Goal: Use online tool/utility: Utilize a website feature to perform a specific function

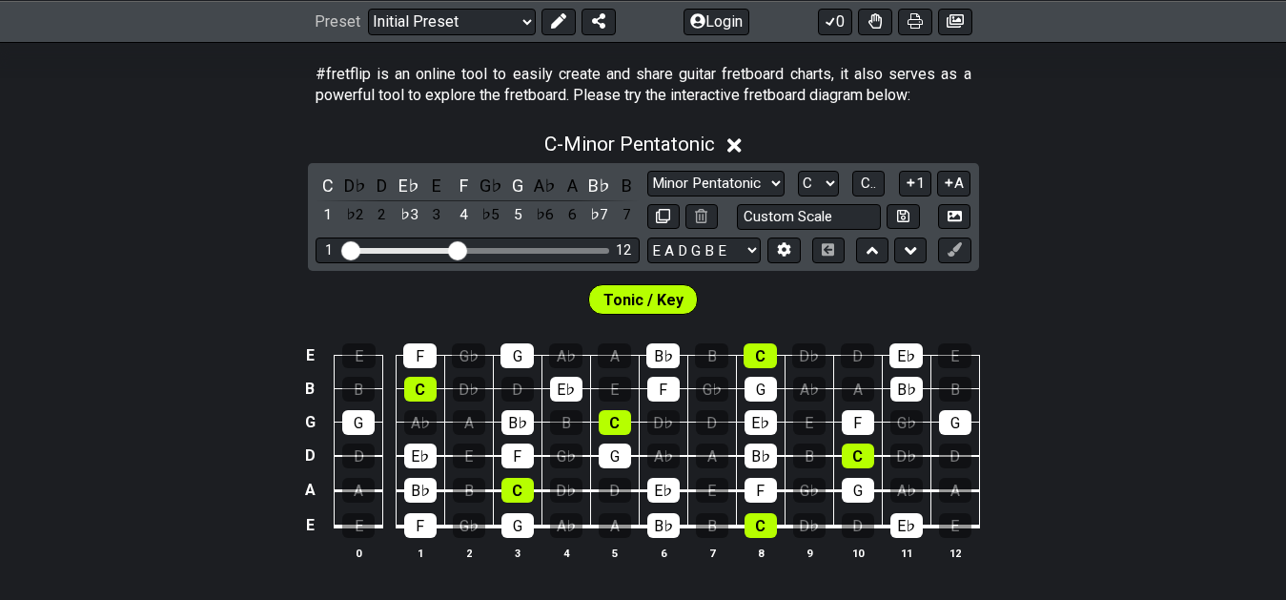
scroll to position [389, 0]
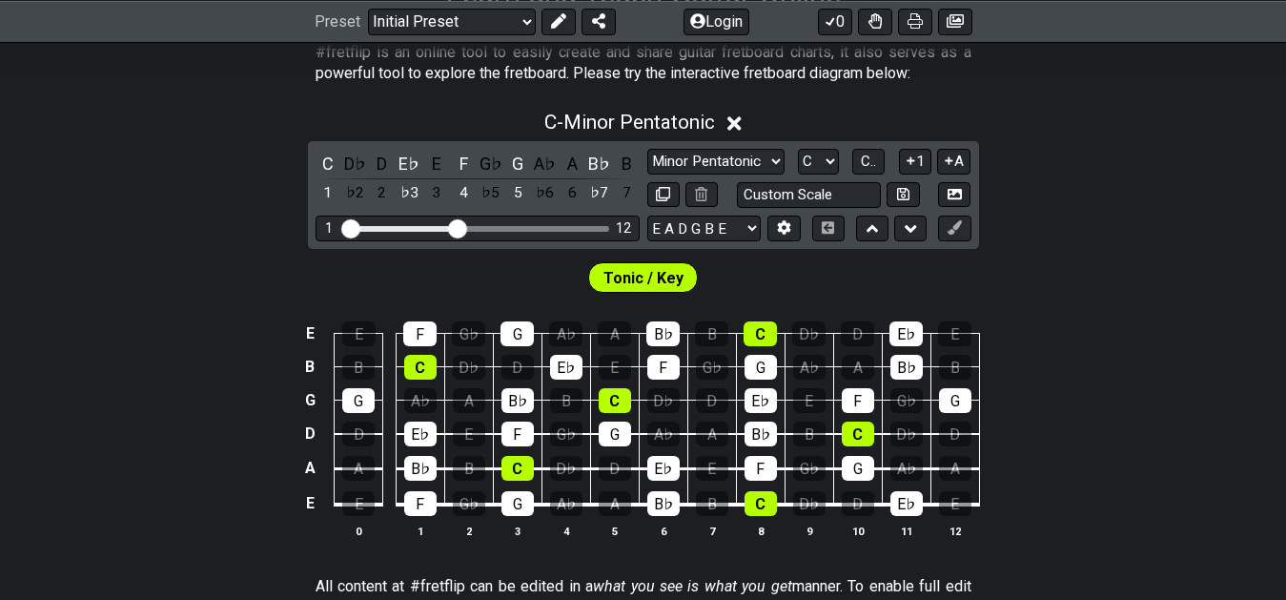
click at [639, 273] on span "Tonic / Key" at bounding box center [643, 278] width 80 height 28
click at [679, 276] on span "Tonic / Key" at bounding box center [643, 278] width 80 height 28
click at [542, 18] on button at bounding box center [559, 21] width 34 height 27
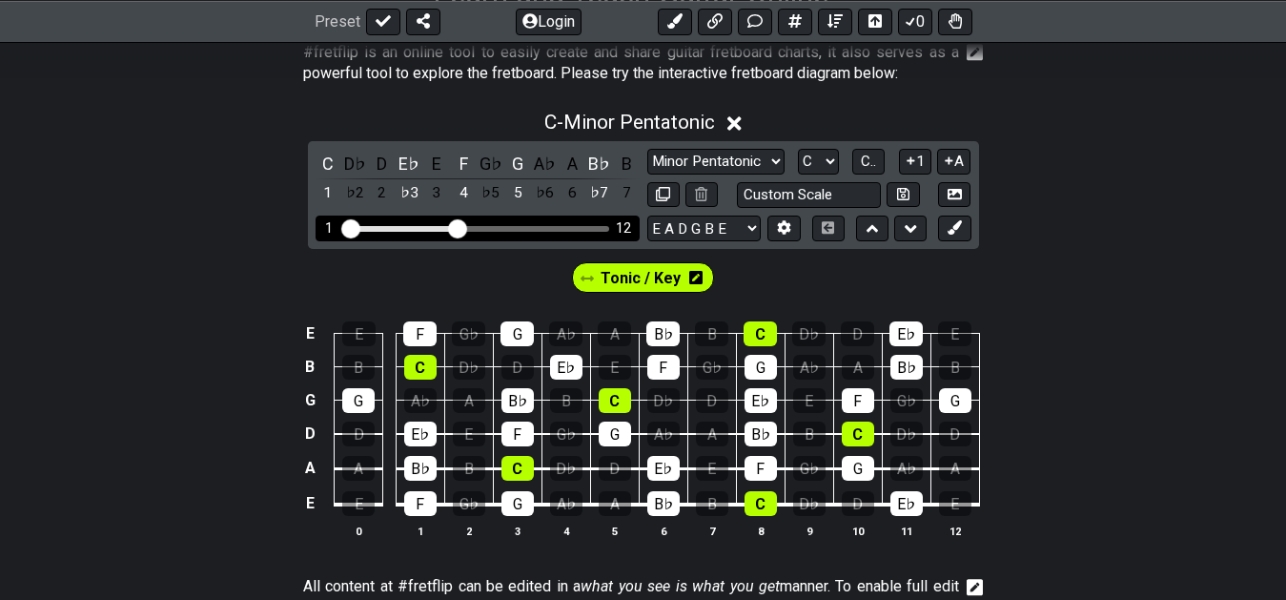
click at [558, 225] on div "1 12" at bounding box center [478, 228] width 324 height 26
click at [558, 228] on div "1 12" at bounding box center [478, 228] width 324 height 26
click at [555, 230] on div "Visible fret range" at bounding box center [477, 229] width 264 height 6
click at [485, 218] on div "1 12" at bounding box center [478, 228] width 324 height 26
click at [490, 224] on div "1 12" at bounding box center [478, 228] width 324 height 26
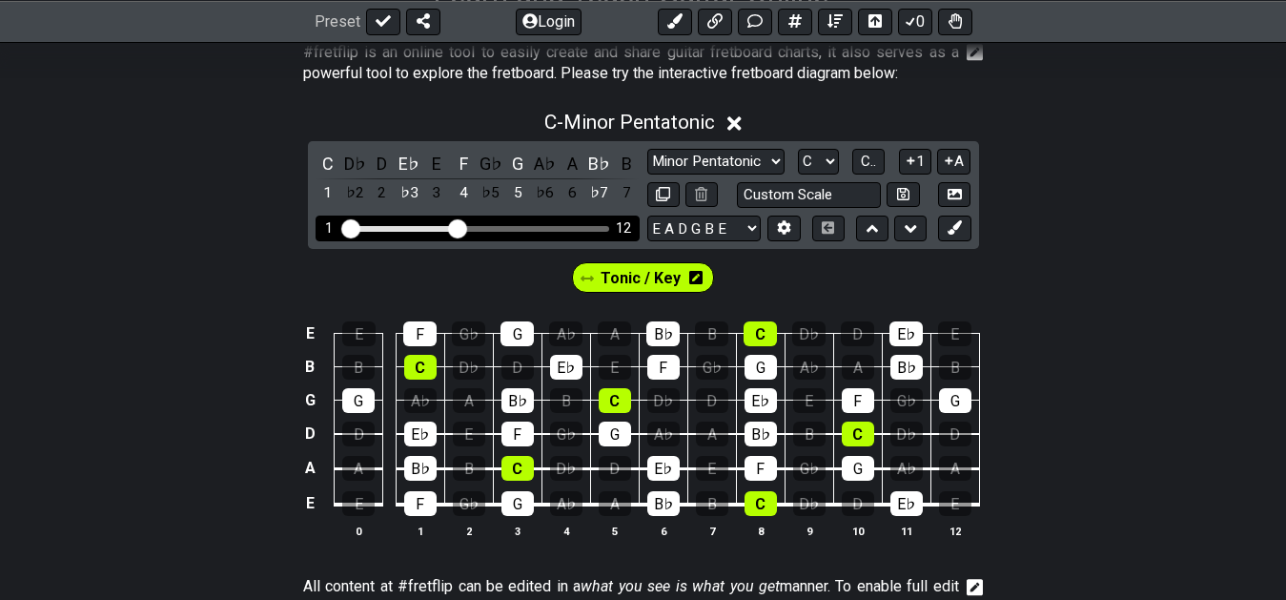
click at [501, 226] on div "Visible fret range" at bounding box center [477, 229] width 264 height 6
click at [678, 21] on icon at bounding box center [673, 20] width 15 height 15
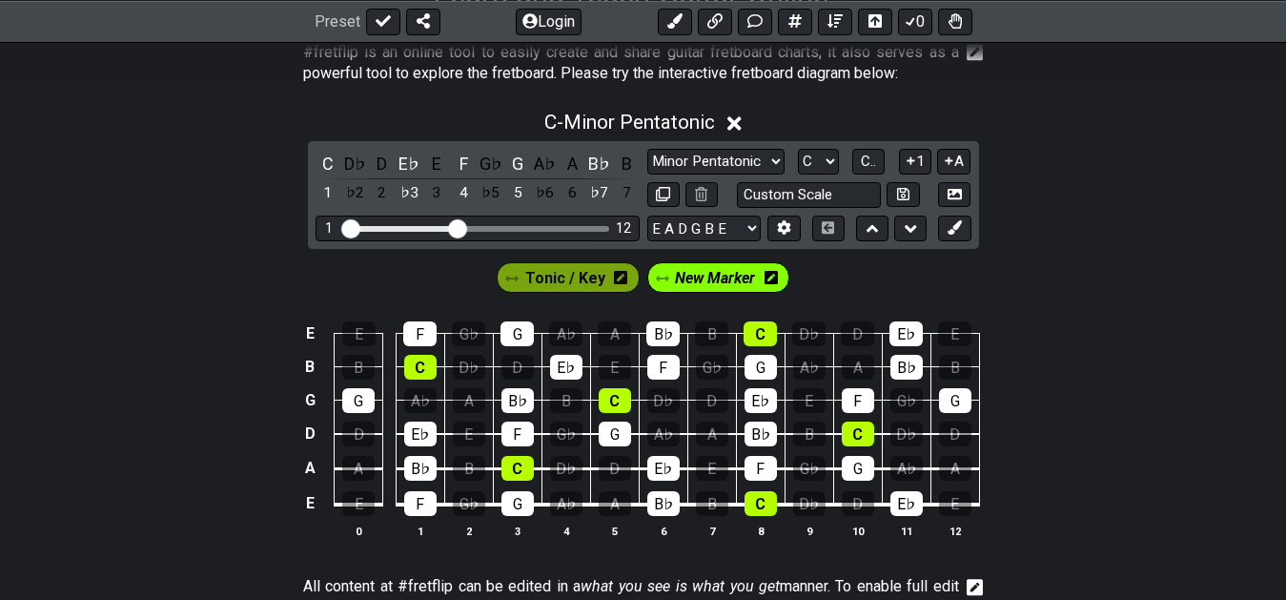
click at [766, 278] on icon at bounding box center [771, 277] width 13 height 13
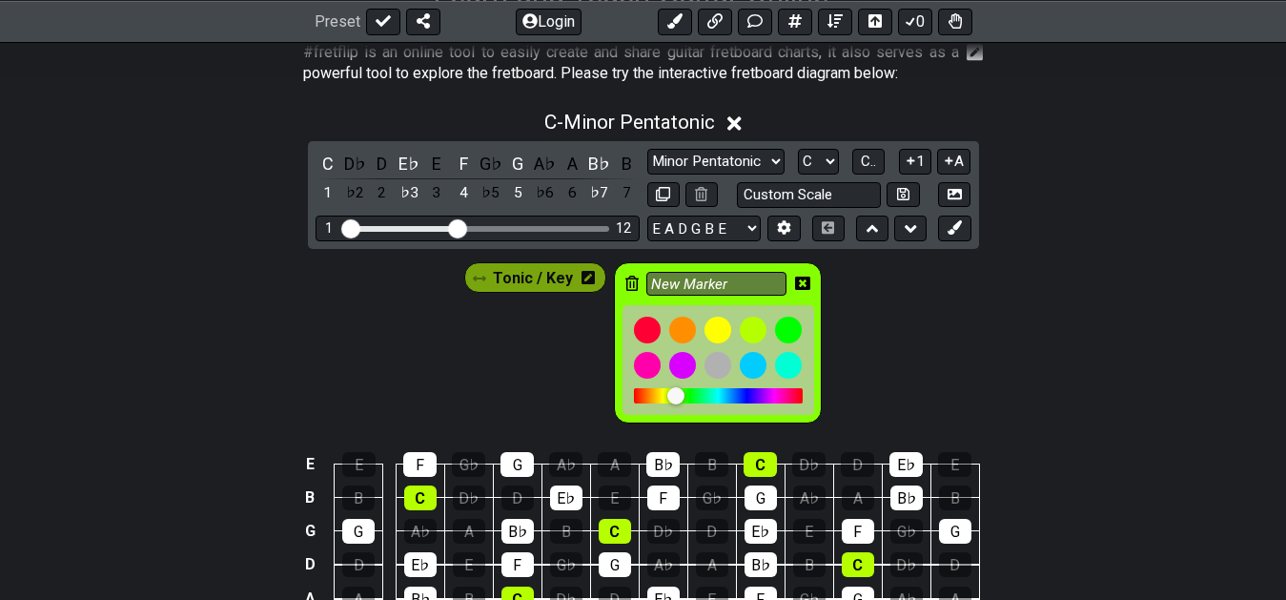
click at [625, 281] on icon at bounding box center [631, 283] width 13 height 15
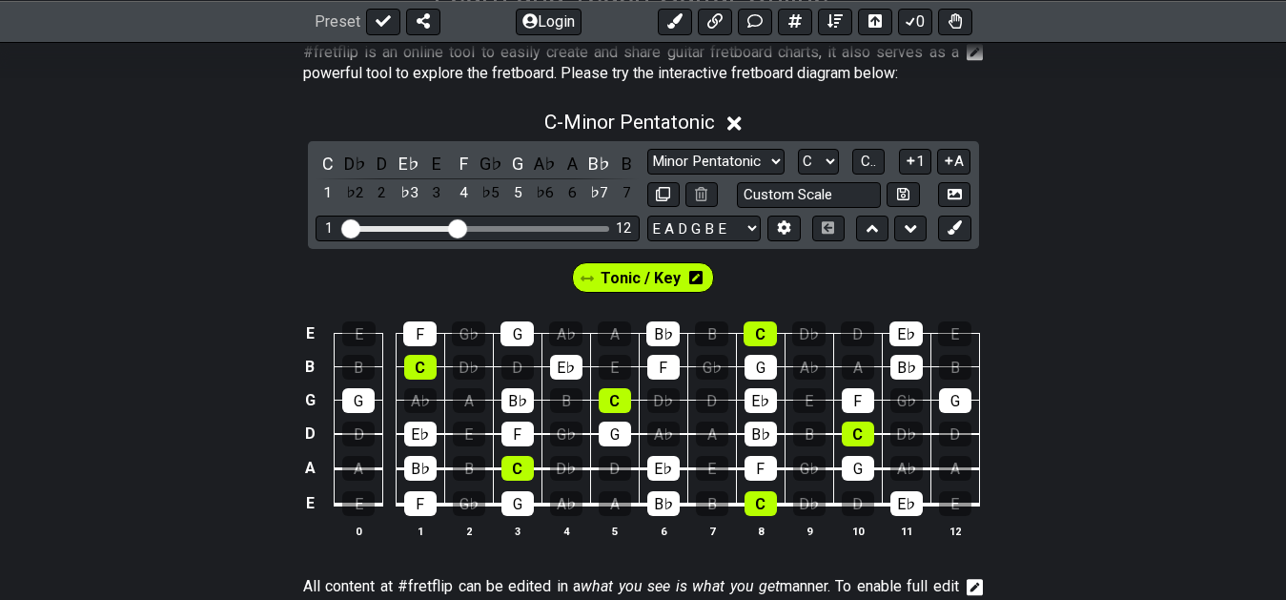
click at [661, 275] on span "Tonic / Key" at bounding box center [641, 278] width 80 height 28
click at [692, 272] on icon at bounding box center [693, 277] width 13 height 13
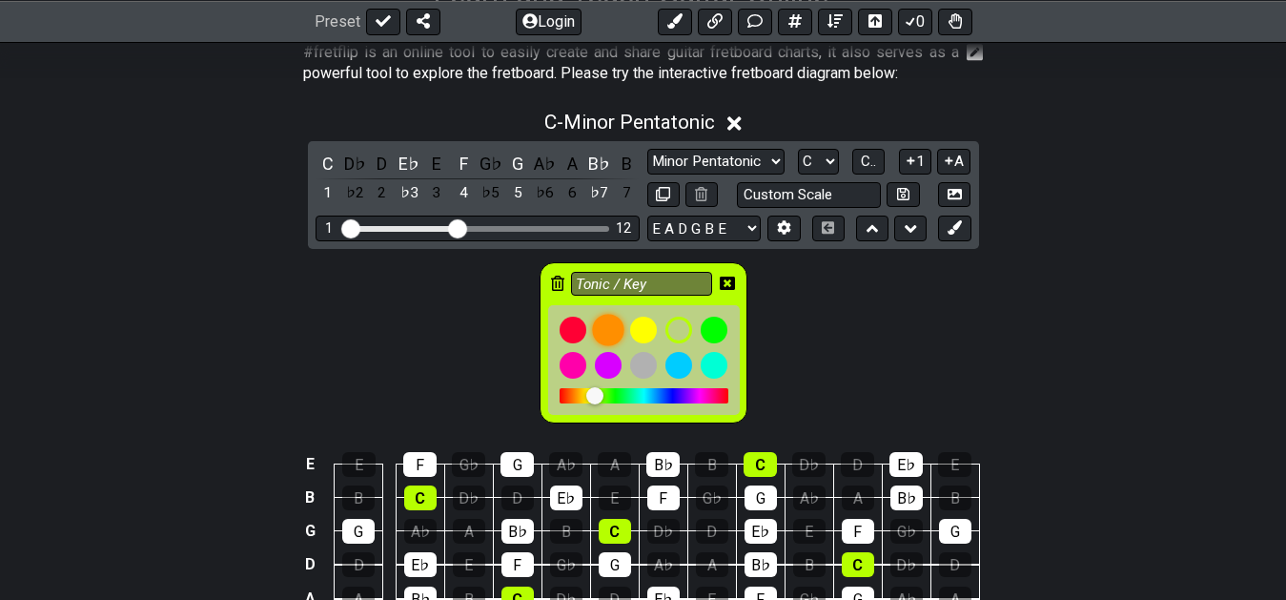
click at [611, 324] on div at bounding box center [608, 330] width 32 height 32
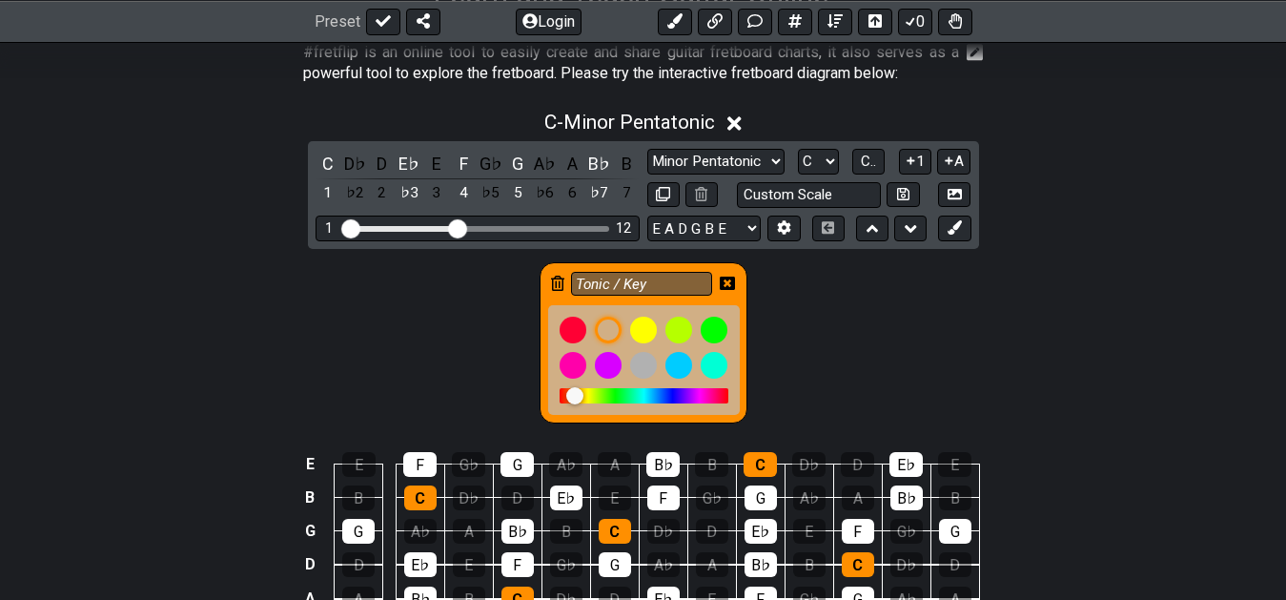
click at [721, 279] on icon at bounding box center [727, 282] width 15 height 13
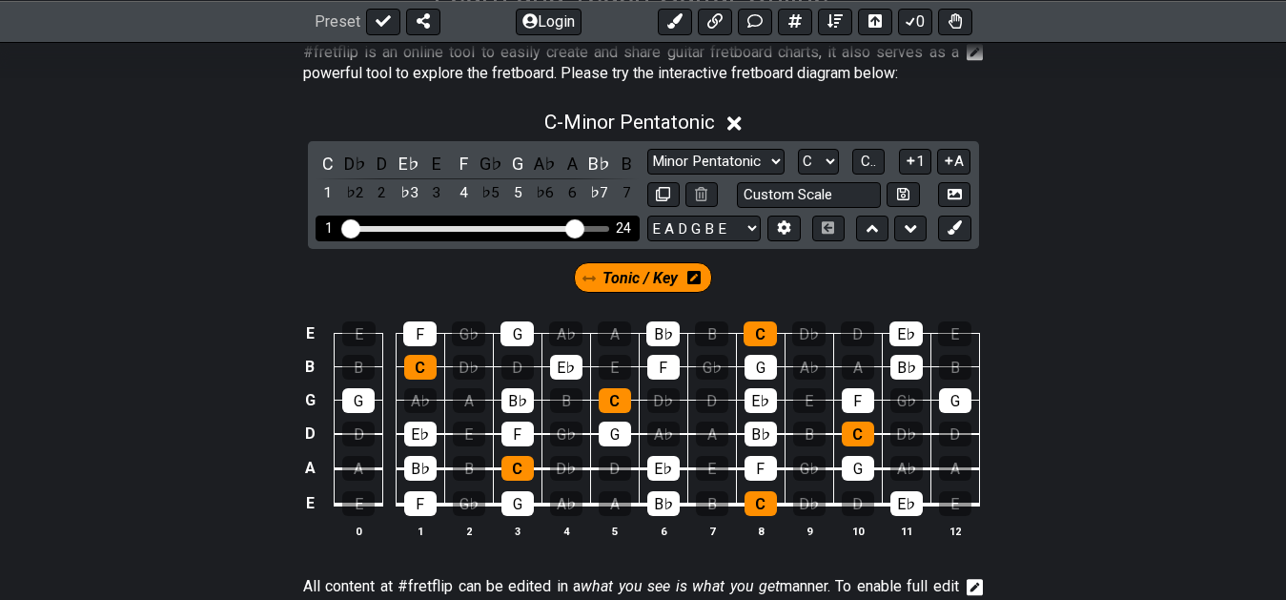
drag, startPoint x: 459, startPoint y: 221, endPoint x: 574, endPoint y: 227, distance: 115.5
click at [574, 227] on input "Visible fret range" at bounding box center [477, 227] width 271 height 0
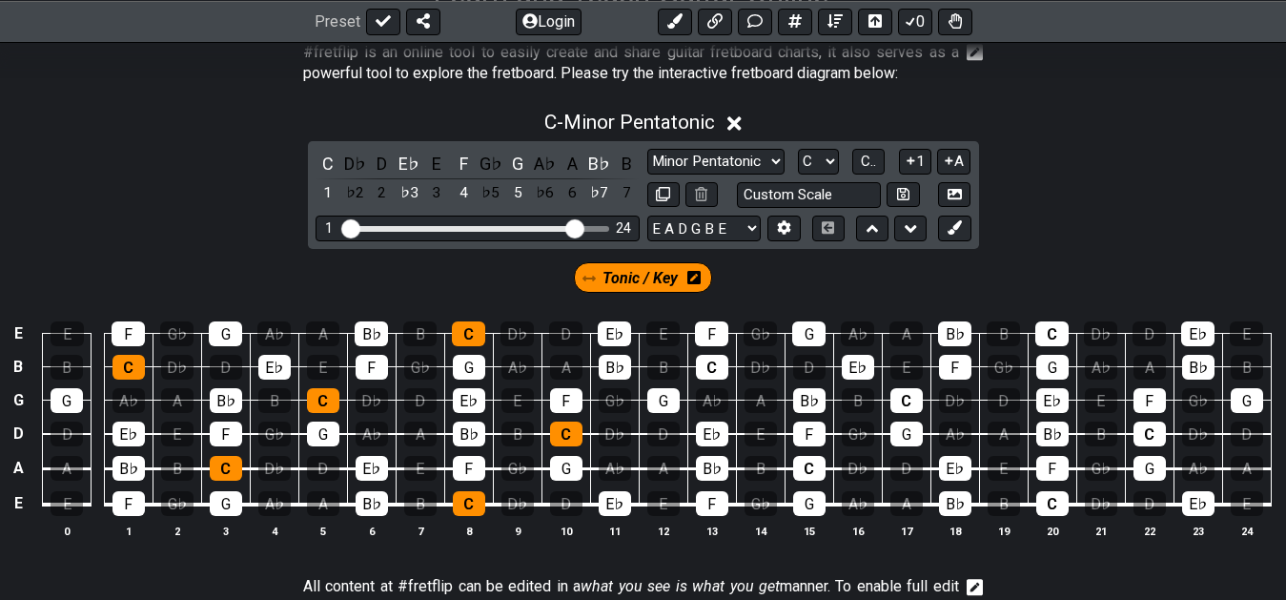
click at [638, 277] on span "Tonic / Key" at bounding box center [640, 278] width 75 height 28
click at [334, 165] on div "C" at bounding box center [328, 164] width 25 height 26
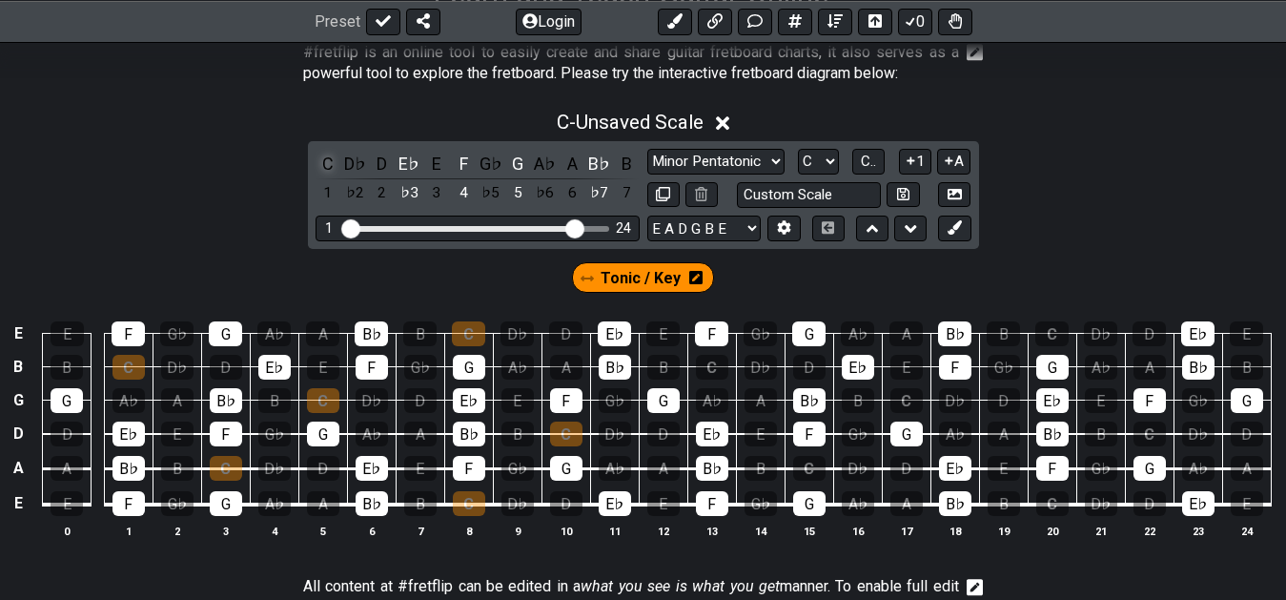
click at [330, 157] on div "C" at bounding box center [328, 164] width 25 height 26
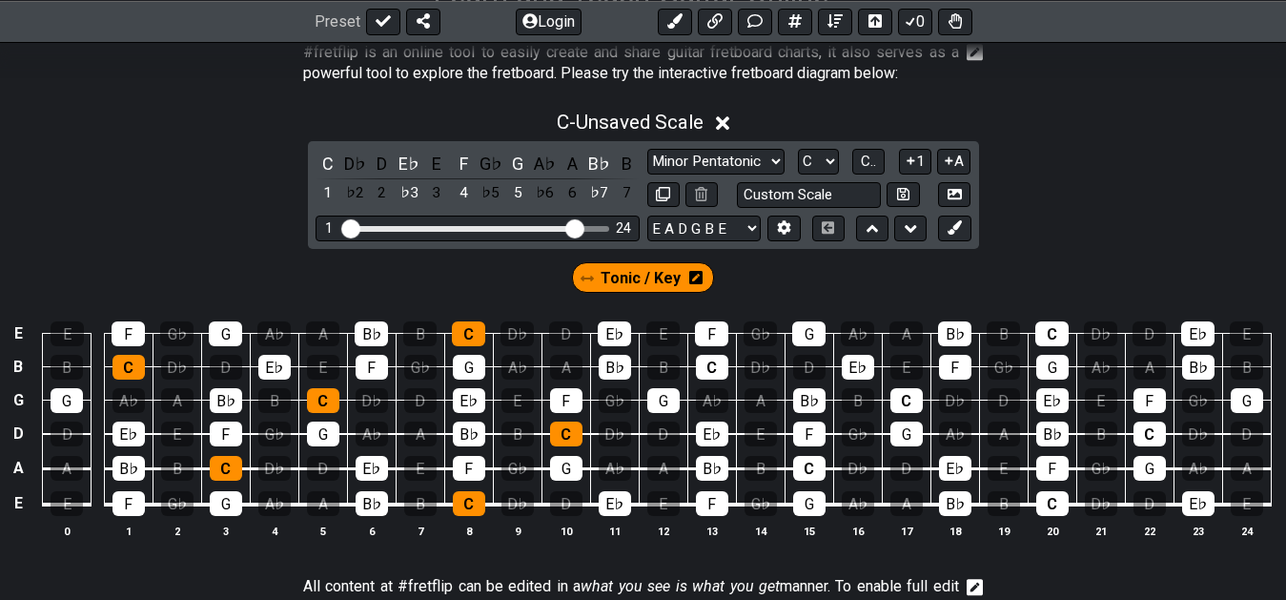
click at [650, 278] on span "Tonic / Key" at bounding box center [641, 278] width 80 height 28
click at [328, 159] on div "C" at bounding box center [328, 164] width 25 height 26
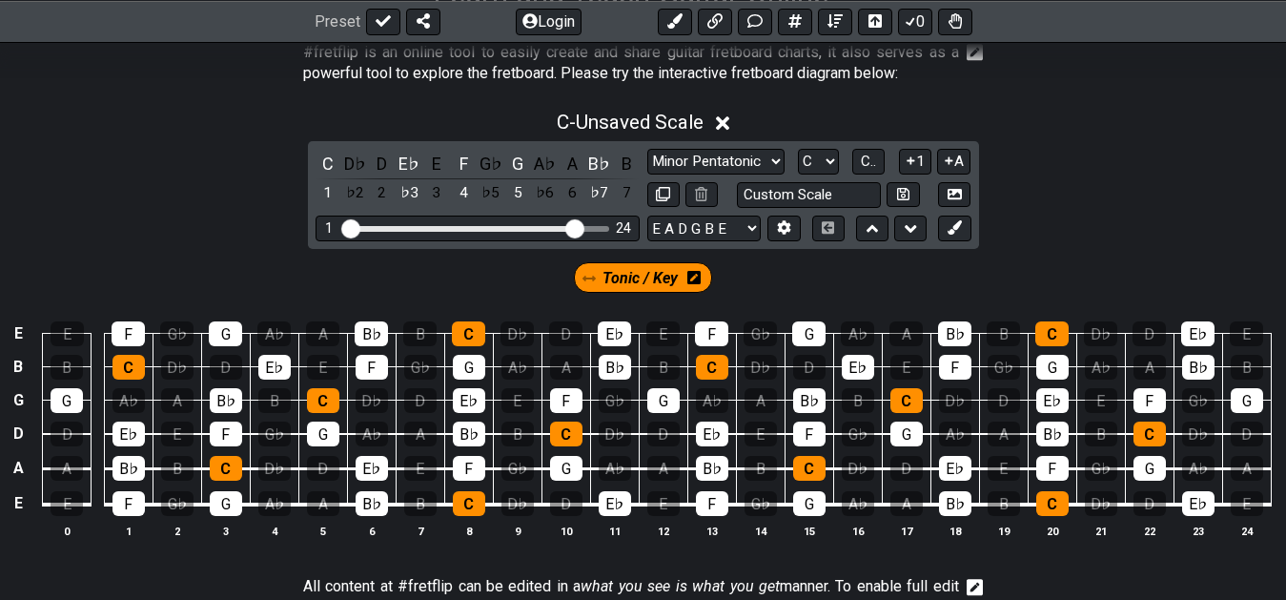
click at [630, 269] on span "Tonic / Key" at bounding box center [640, 278] width 75 height 28
select select "Major Pentatonic"
click option "Major Pentatonic" at bounding box center [0, 0] width 0 height 0
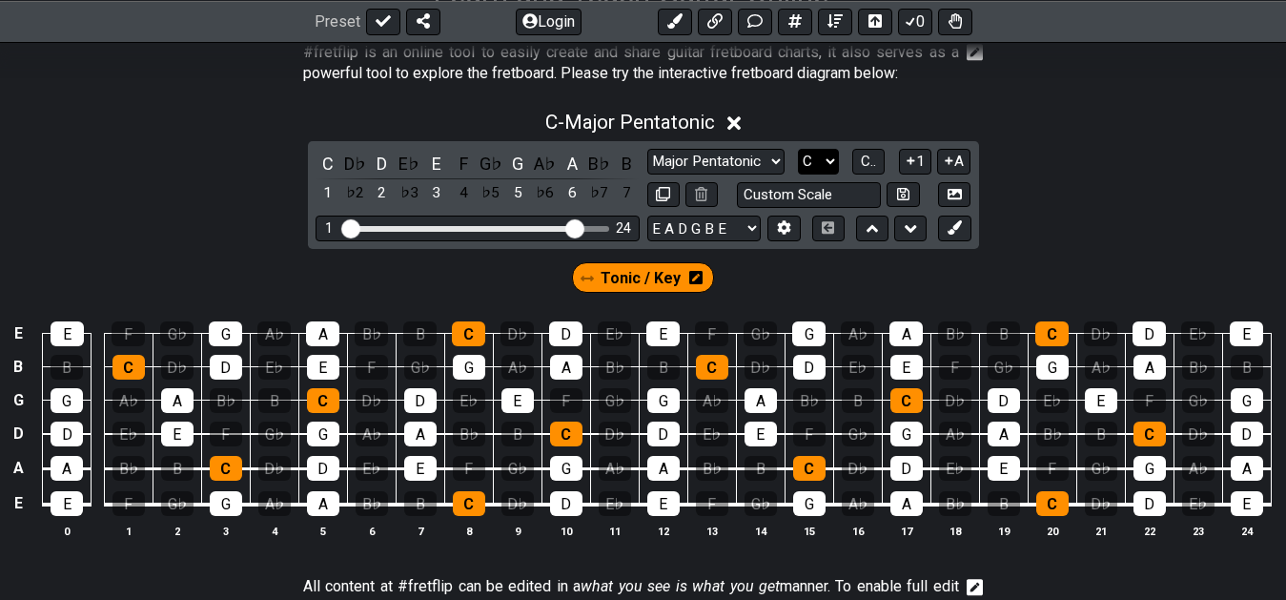
click at [798, 149] on select "A♭ A A♯ B♭ B C C♯ D♭ D D♯ E♭ E F F♯ G♭ G G♯" at bounding box center [818, 162] width 41 height 26
select select "A"
click option "A" at bounding box center [0, 0] width 0 height 0
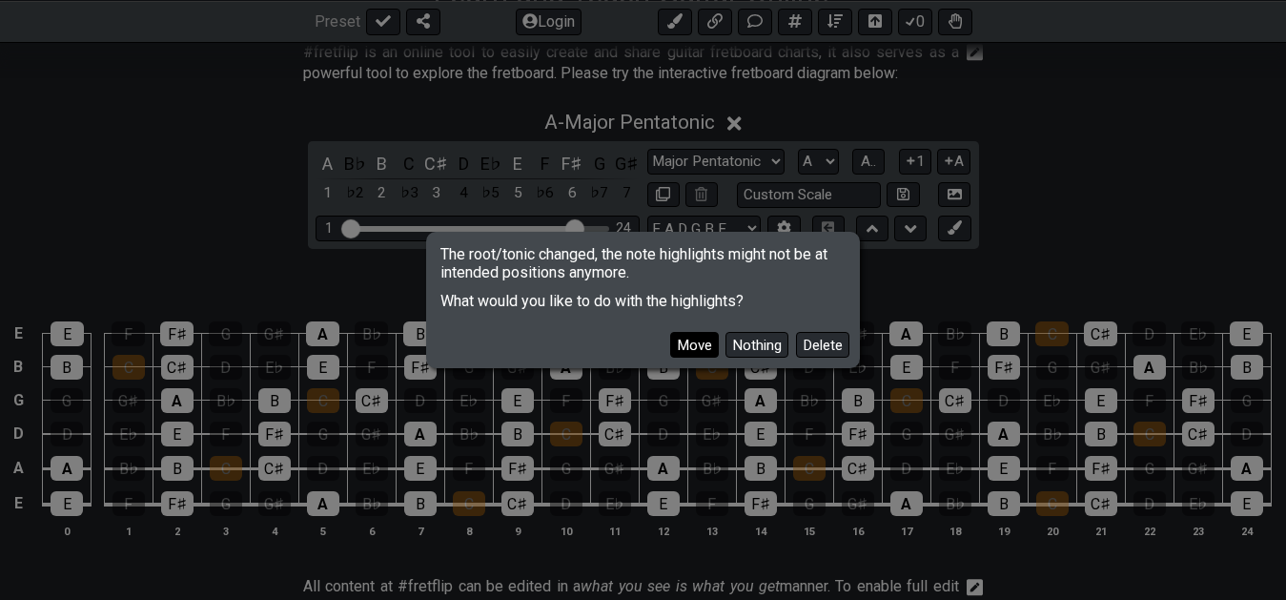
click at [705, 345] on button "Move" at bounding box center [694, 345] width 49 height 26
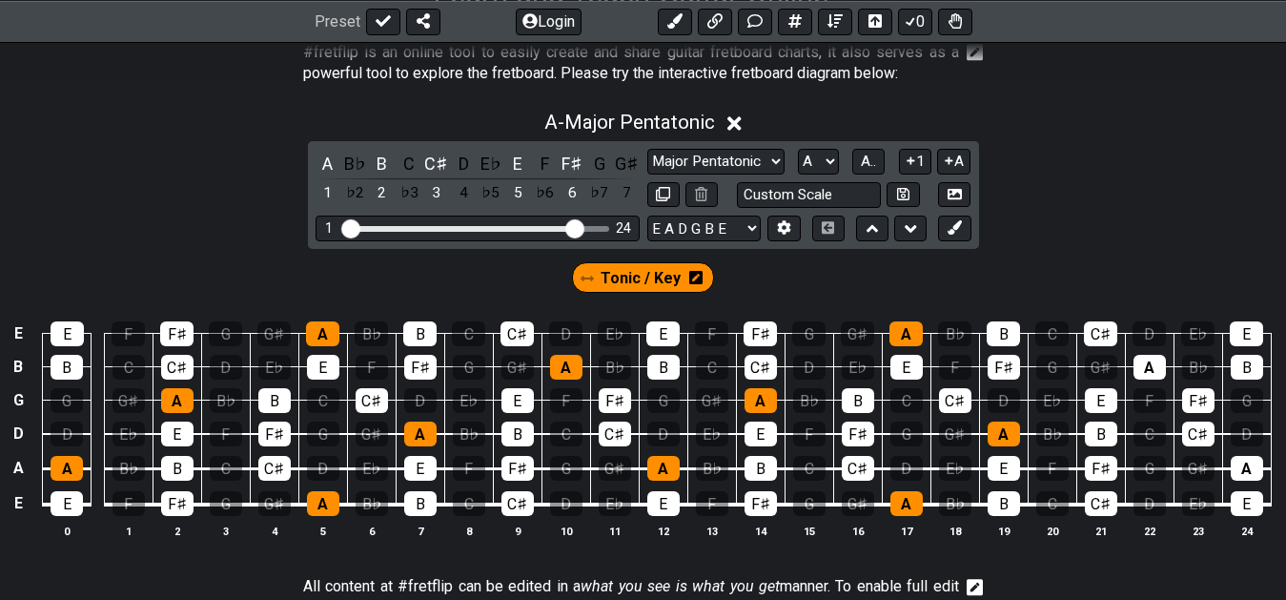
click at [612, 276] on span "Tonic / Key" at bounding box center [641, 278] width 80 height 28
click at [321, 157] on div "A" at bounding box center [328, 164] width 25 height 26
click at [646, 279] on span "Tonic / Key" at bounding box center [640, 278] width 75 height 28
click at [870, 165] on span "A.." at bounding box center [868, 161] width 15 height 17
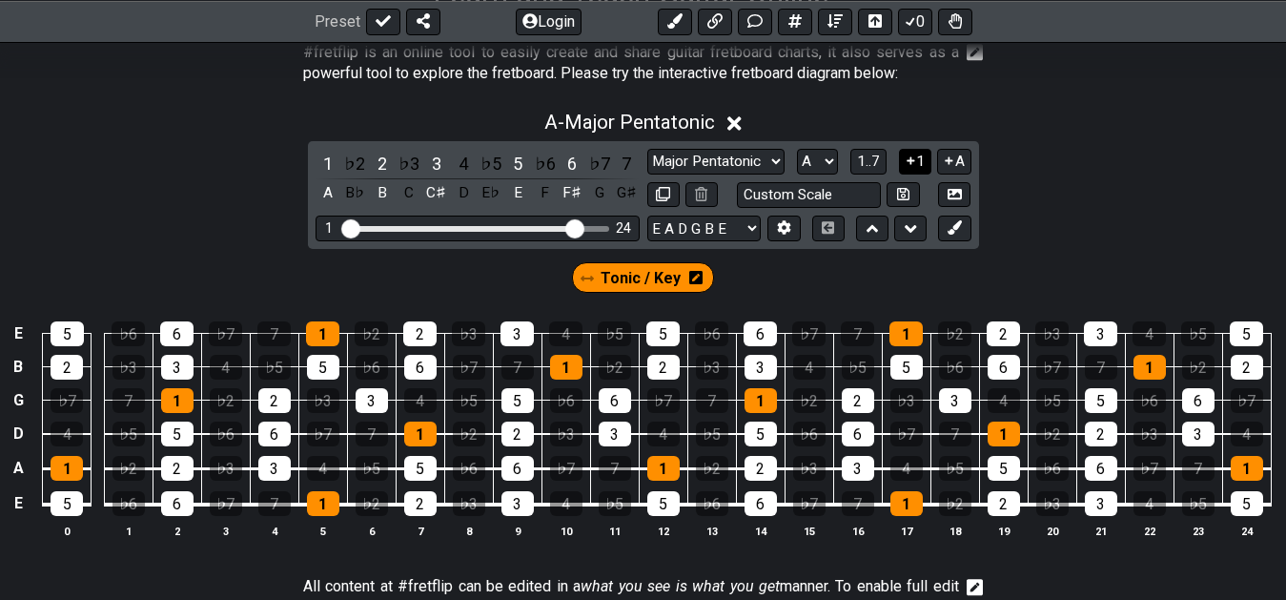
click at [910, 162] on icon at bounding box center [911, 160] width 18 height 14
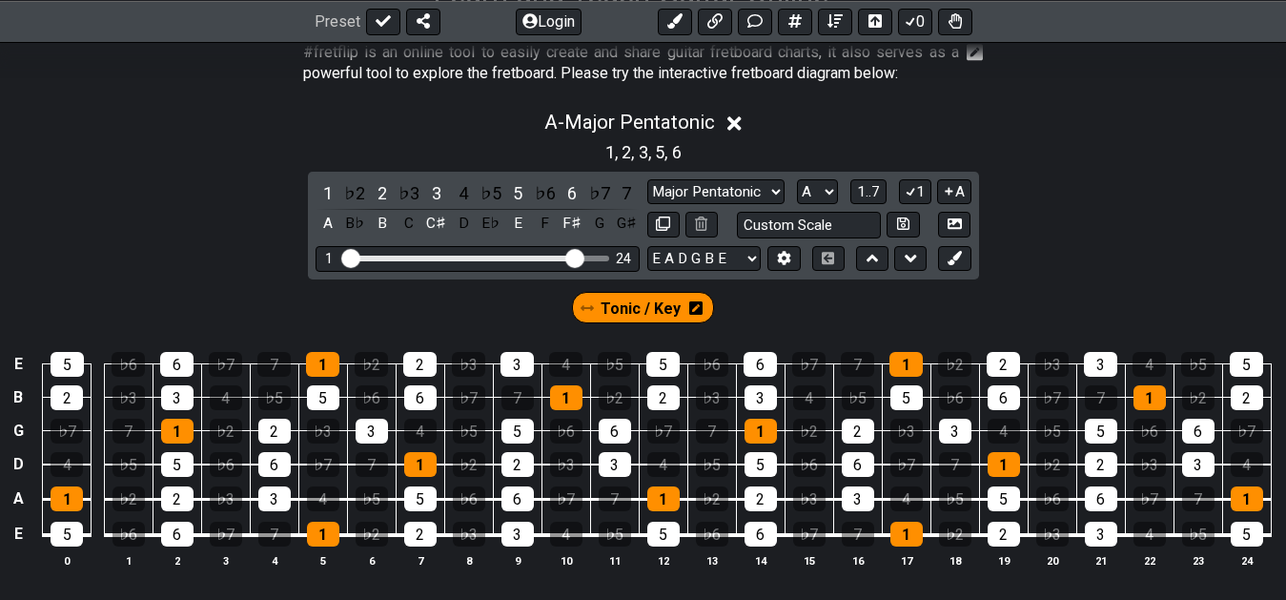
drag, startPoint x: 956, startPoint y: 190, endPoint x: 1007, endPoint y: 196, distance: 51.0
click at [965, 193] on button "A" at bounding box center [953, 192] width 33 height 26
click at [748, 315] on div "Tonic / Key" at bounding box center [643, 303] width 1286 height 48
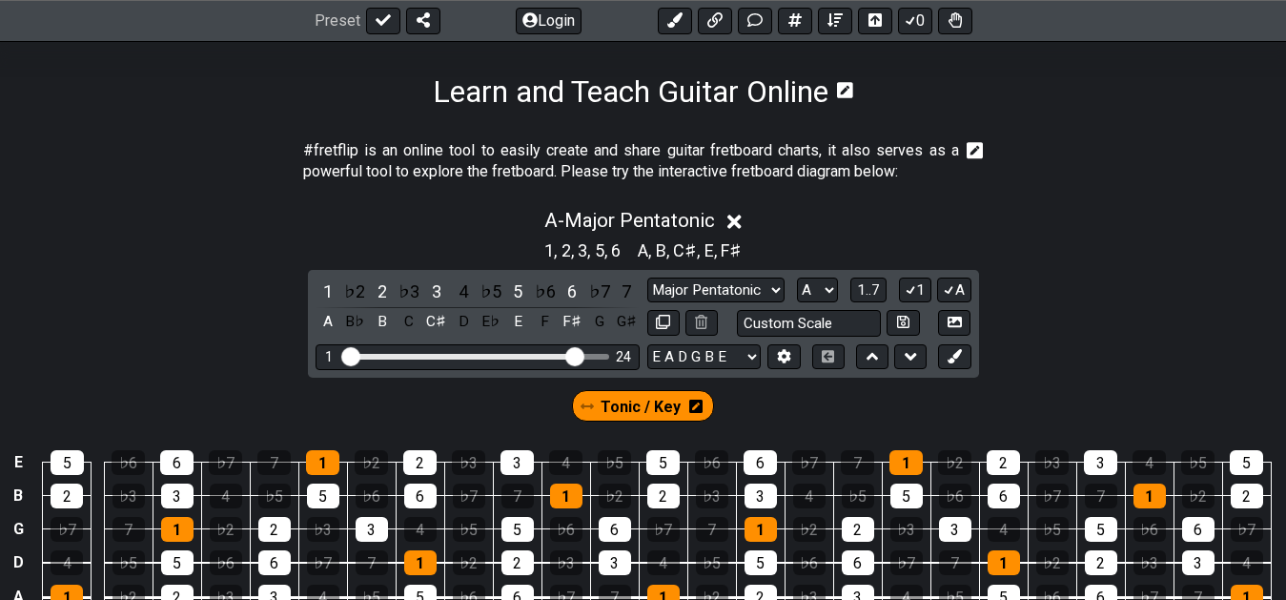
scroll to position [194, 0]
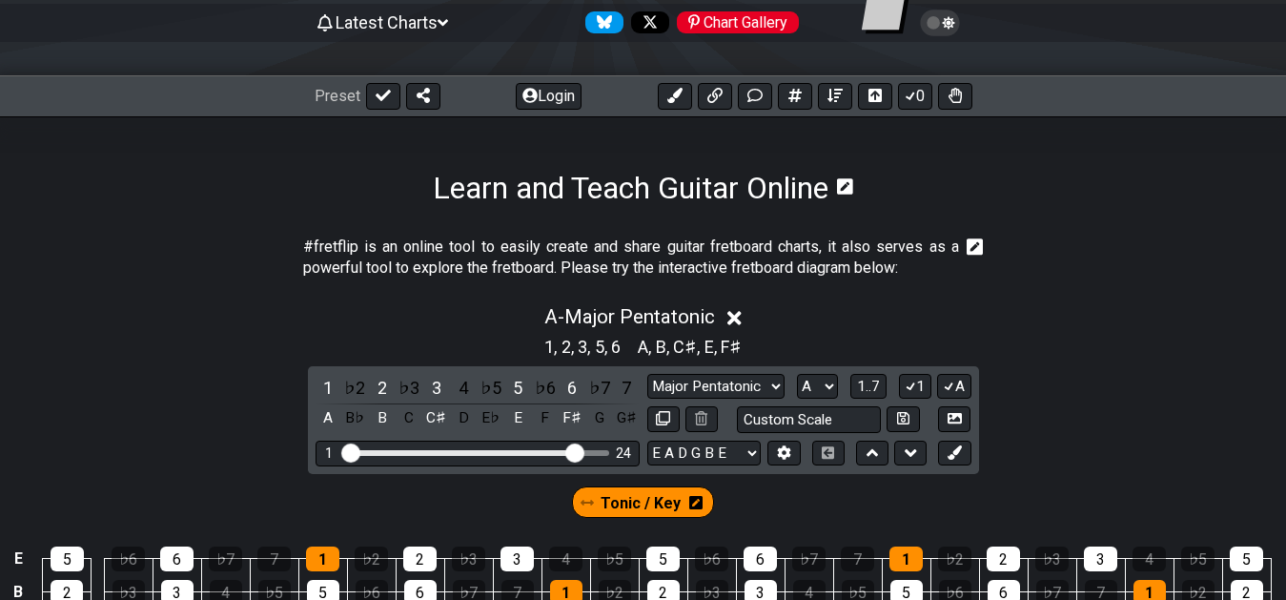
click at [974, 249] on icon at bounding box center [975, 246] width 17 height 19
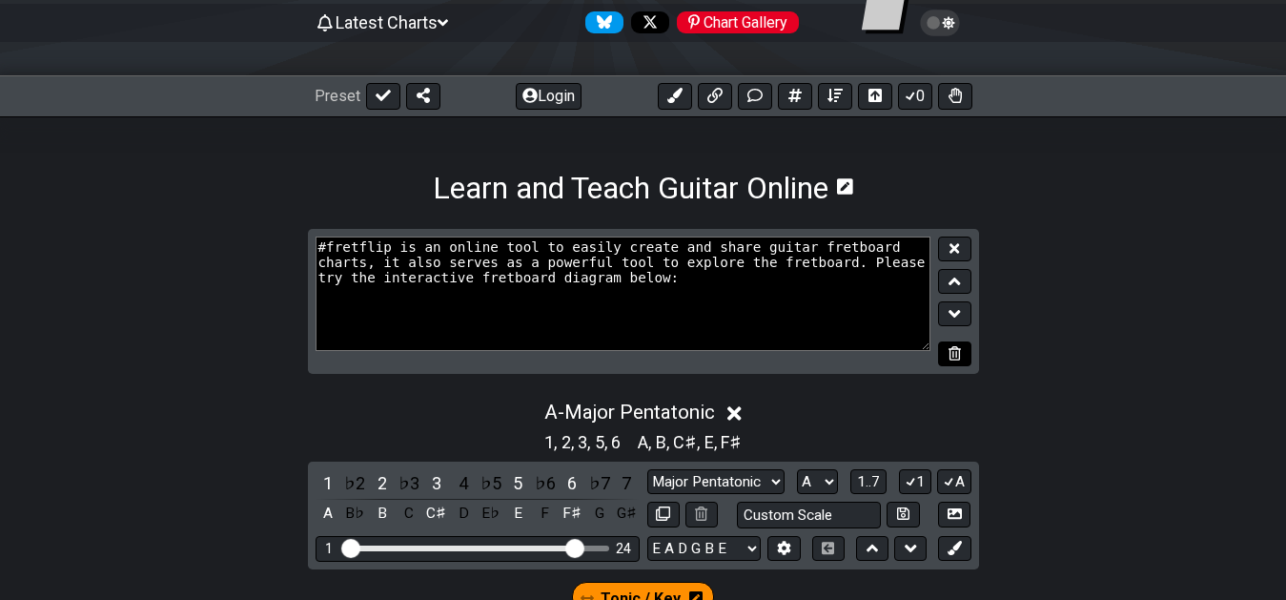
click at [953, 349] on icon at bounding box center [955, 353] width 12 height 14
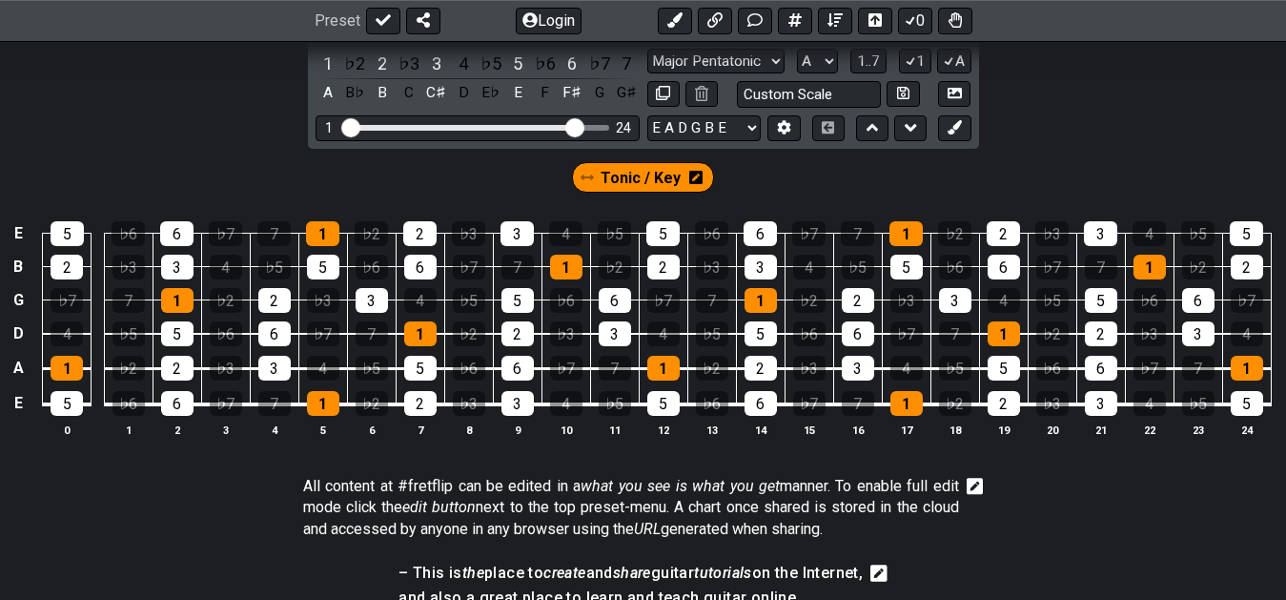
scroll to position [408, 0]
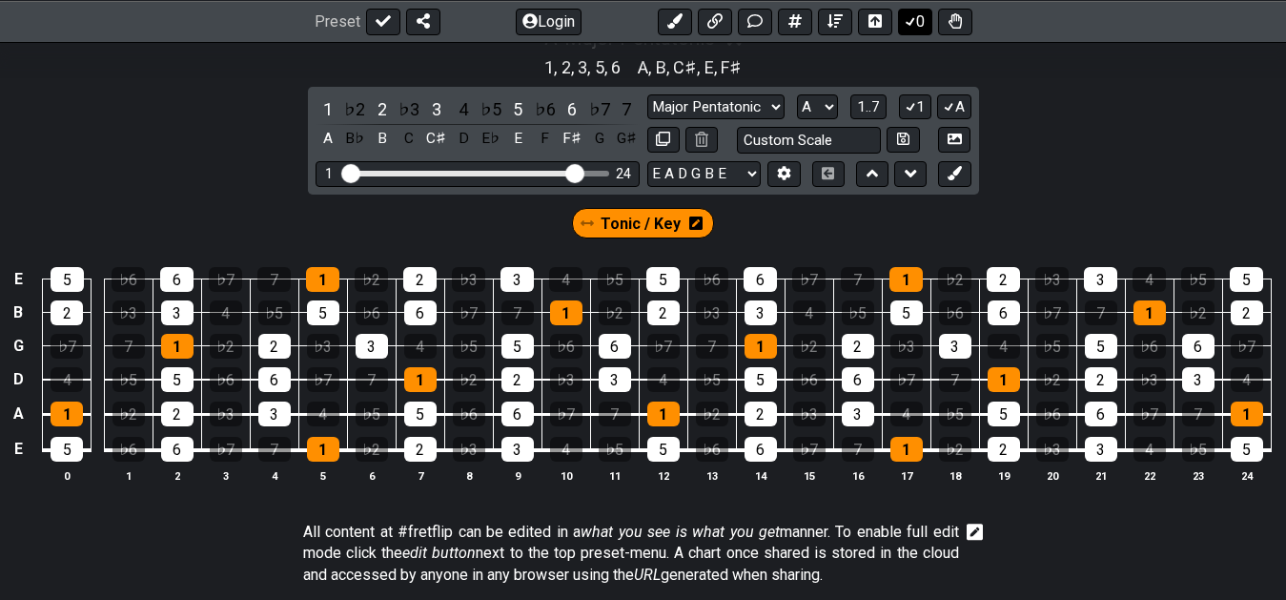
click at [914, 13] on icon at bounding box center [910, 20] width 19 height 15
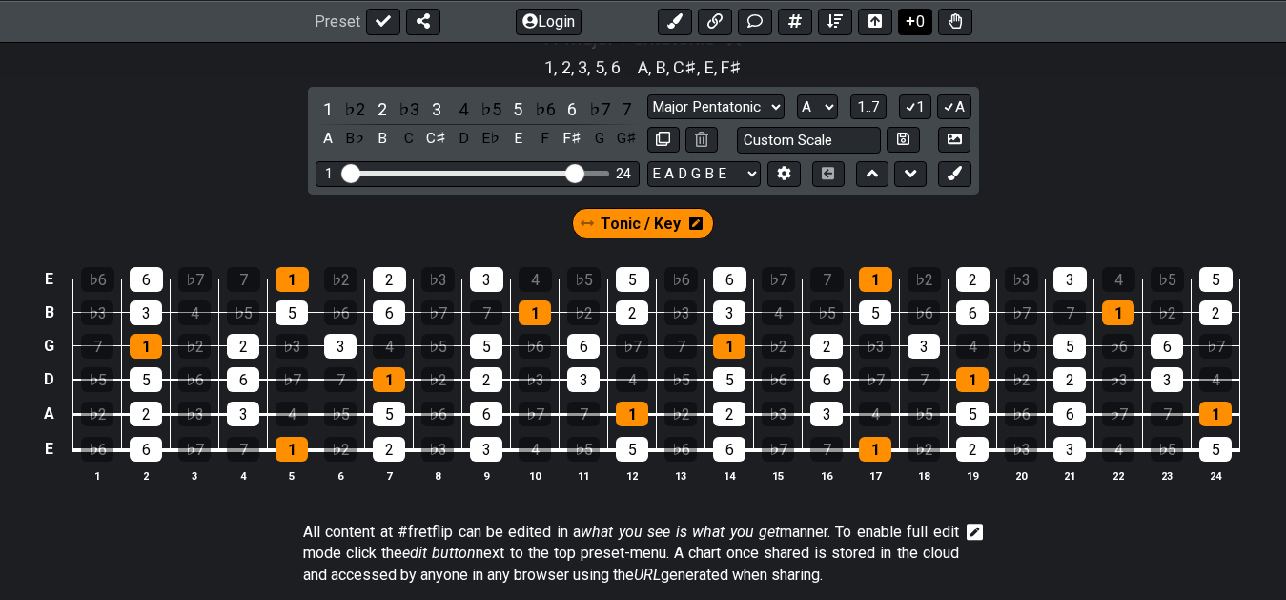
click at [914, 13] on icon at bounding box center [910, 20] width 19 height 15
